Goal: Obtain resource: Obtain resource

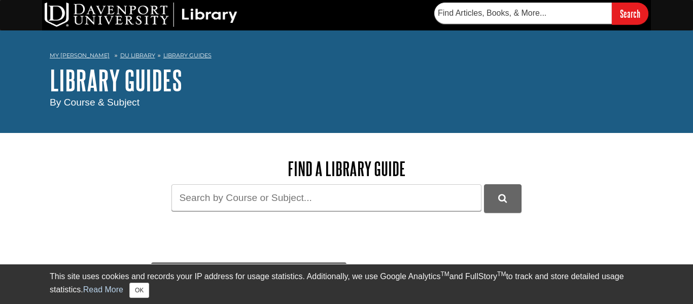
scroll to position [51, 0]
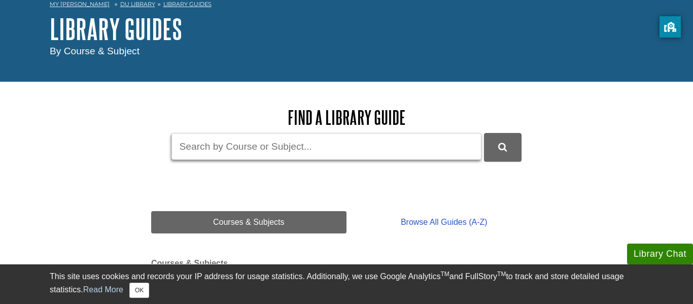
click at [241, 151] on input "Guide Search Terms" at bounding box center [327, 146] width 310 height 27
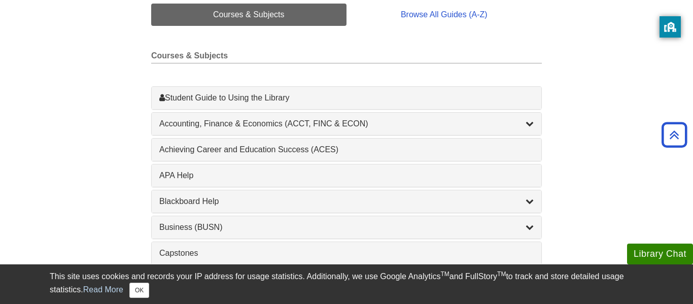
scroll to position [263, 0]
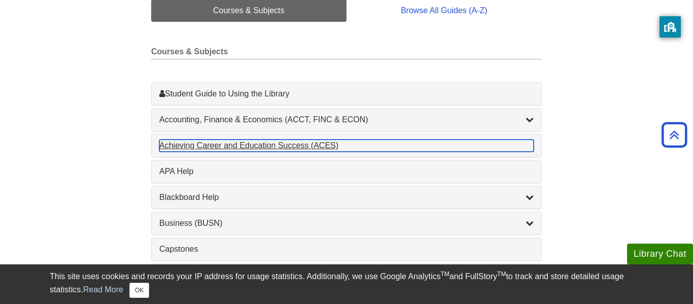
click at [285, 149] on div "Achieving Career and Education Success (ACES) , 1 guides" at bounding box center [346, 146] width 375 height 12
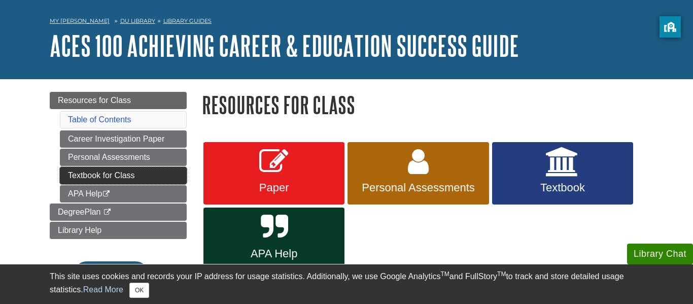
scroll to position [39, 0]
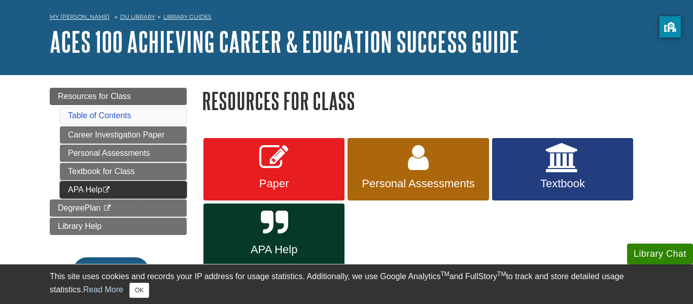
click at [149, 189] on link "APA Help This link opens in a new window" at bounding box center [123, 189] width 127 height 17
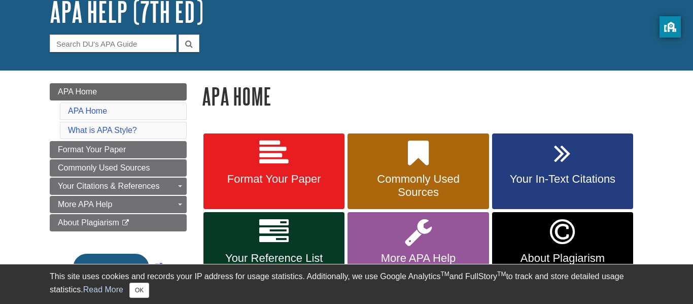
scroll to position [71, 0]
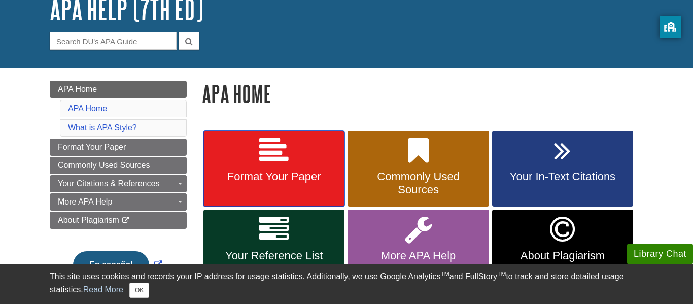
click at [305, 156] on link "Format Your Paper" at bounding box center [274, 169] width 141 height 76
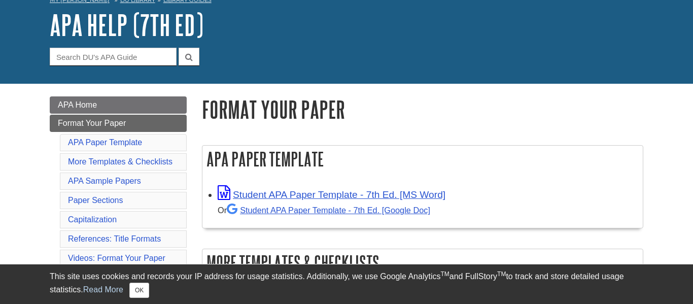
scroll to position [55, 0]
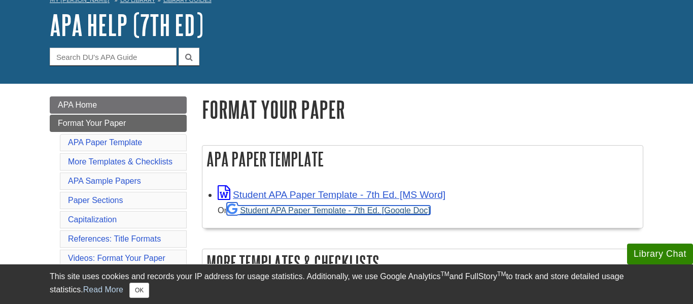
click at [313, 210] on link "Student APA Paper Template - 7th Ed. [Google Doc]" at bounding box center [329, 210] width 204 height 9
